Goal: Browse casually

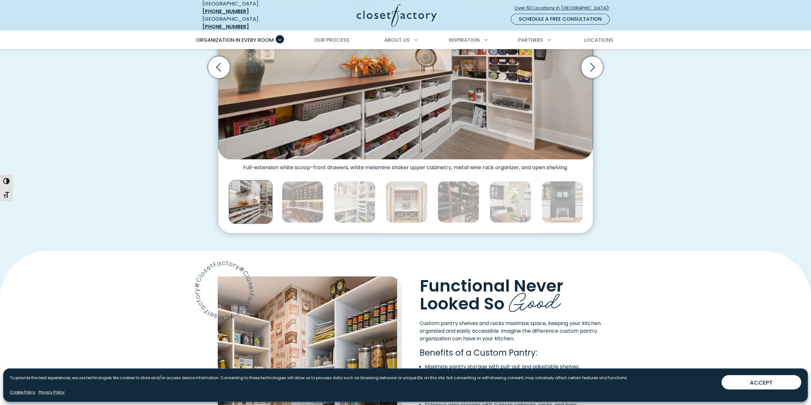
scroll to position [287, 0]
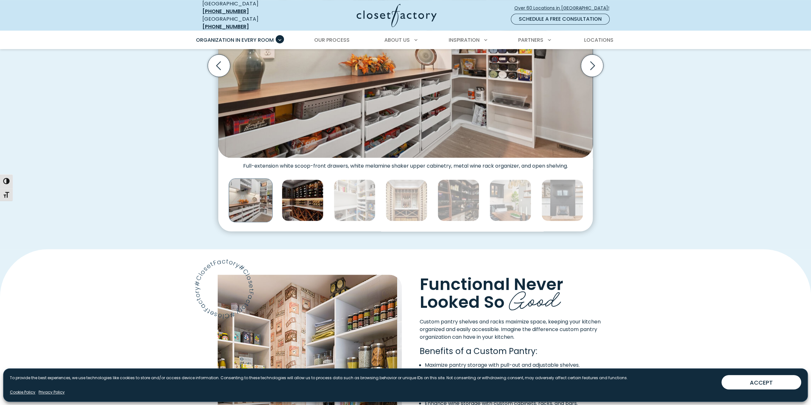
click at [297, 197] on img "Thumbnail Gallery" at bounding box center [303, 200] width 42 height 42
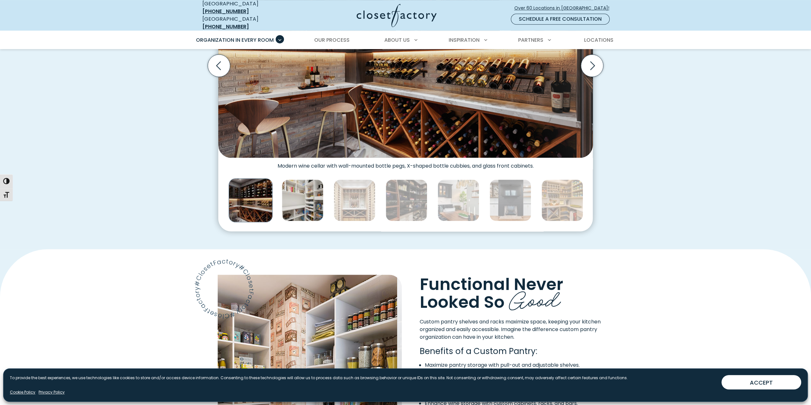
click at [323, 196] on img "Thumbnail Gallery" at bounding box center [303, 200] width 42 height 42
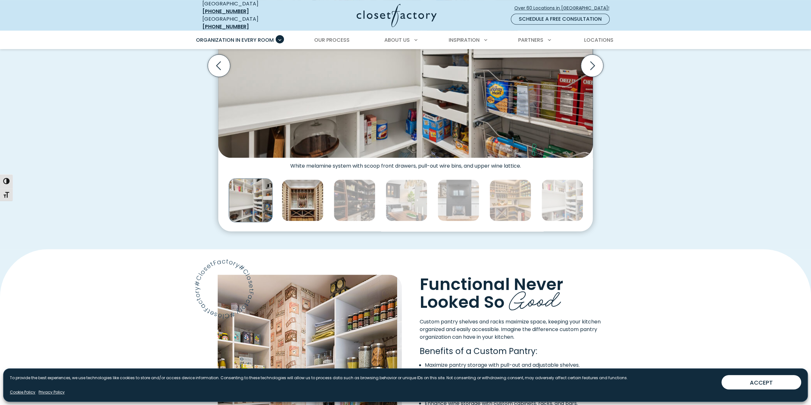
click at [316, 197] on img "Thumbnail Gallery" at bounding box center [303, 200] width 42 height 42
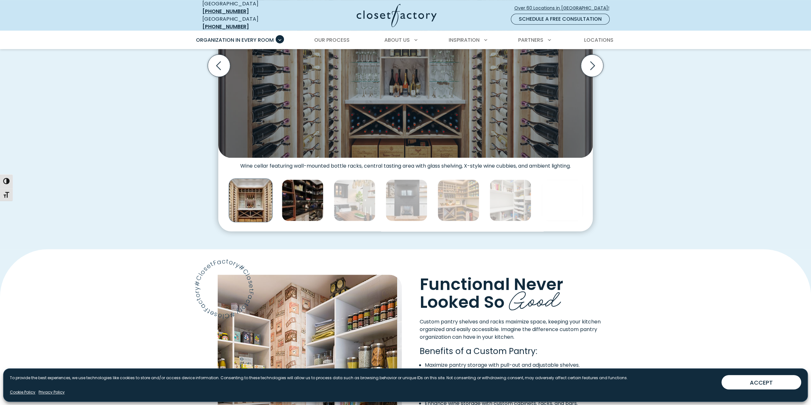
click at [327, 197] on div "Thumbnail Gallery" at bounding box center [770, 200] width 2135 height 47
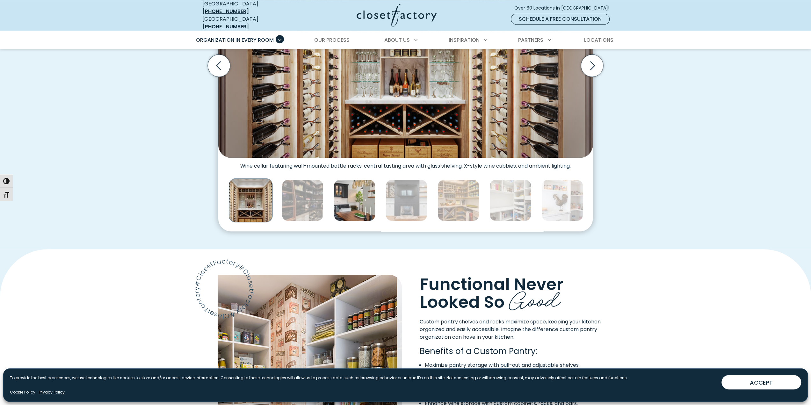
click at [345, 197] on img "Thumbnail Gallery" at bounding box center [355, 200] width 42 height 42
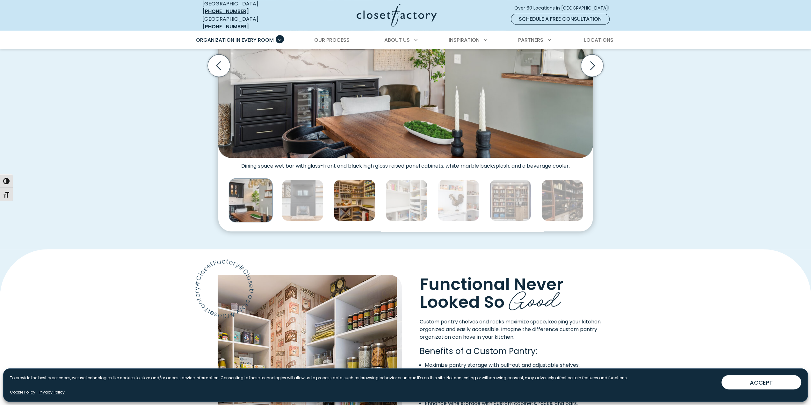
click at [346, 196] on img "Thumbnail Gallery" at bounding box center [355, 200] width 42 height 42
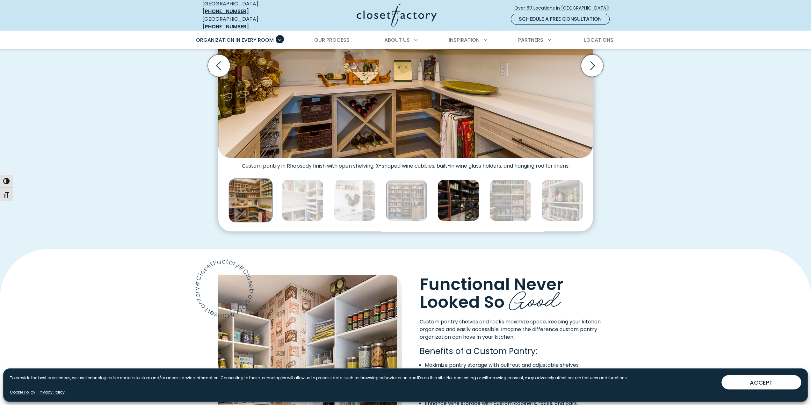
click at [461, 192] on img "Thumbnail Gallery" at bounding box center [459, 200] width 42 height 42
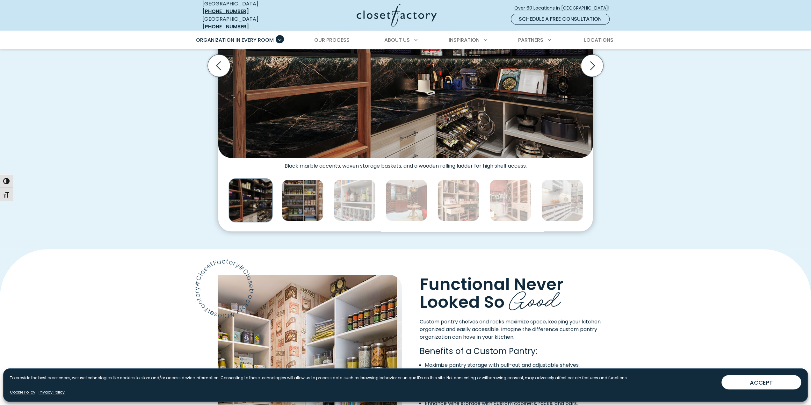
click at [292, 195] on img "Thumbnail Gallery" at bounding box center [303, 200] width 42 height 42
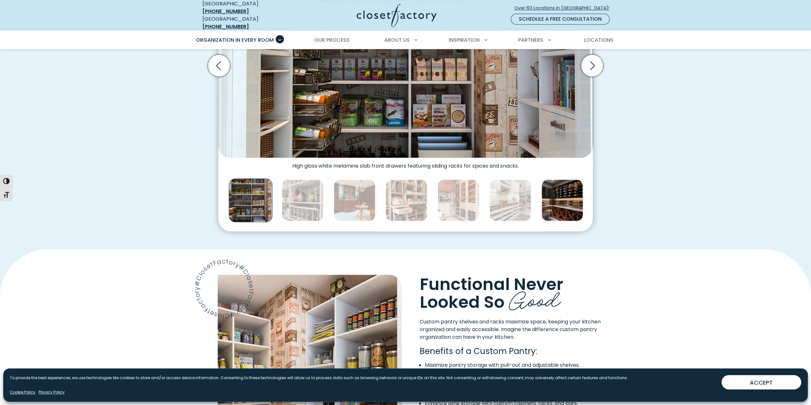
click at [569, 188] on img "Thumbnail Gallery" at bounding box center [563, 200] width 42 height 42
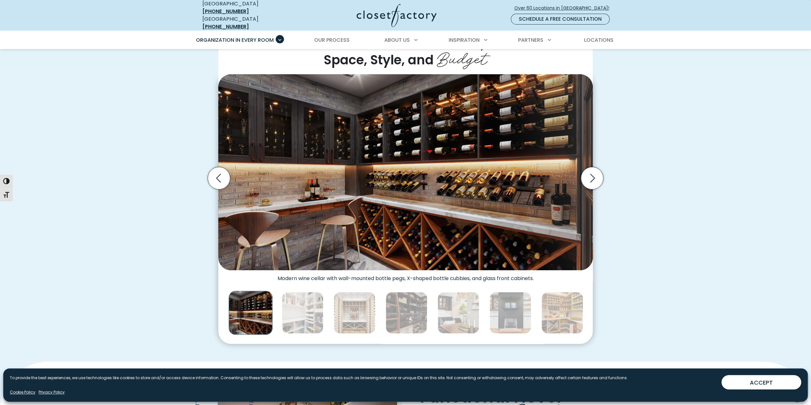
scroll to position [159, 0]
